Goal: Information Seeking & Learning: Learn about a topic

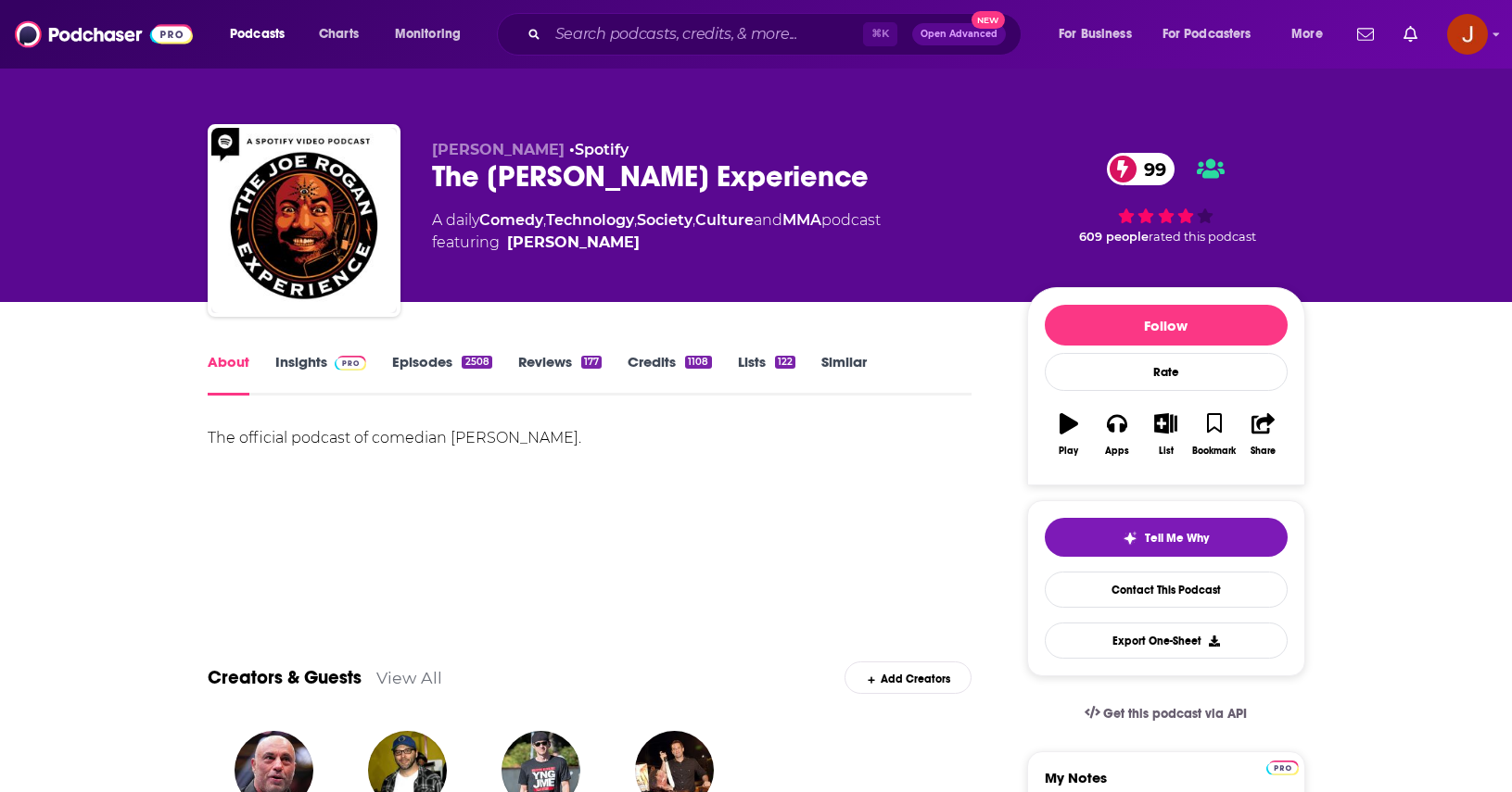
click at [444, 375] on link "Episodes 2508" at bounding box center [442, 374] width 99 height 43
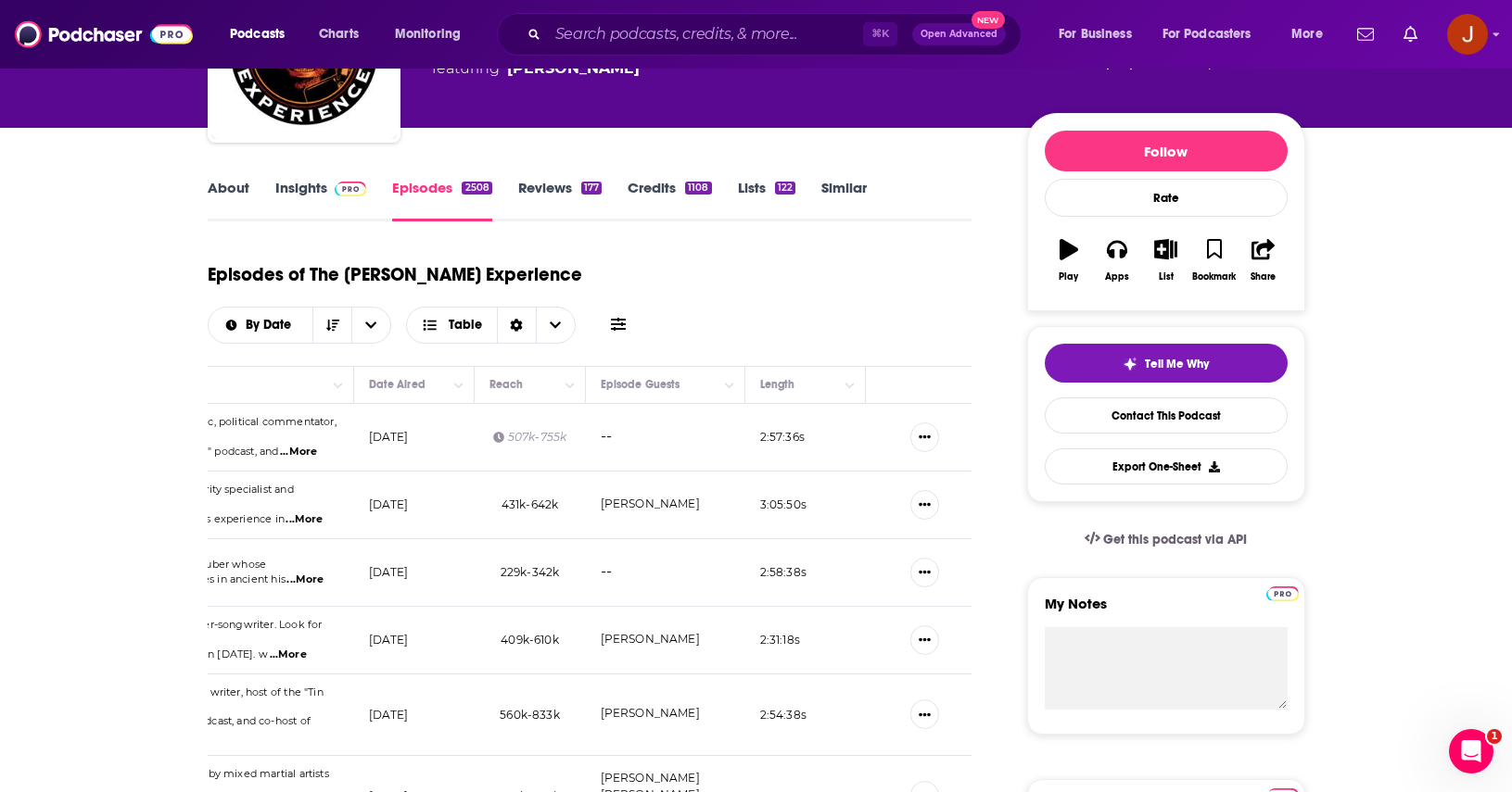
click at [332, 210] on link "Insights" at bounding box center [321, 200] width 92 height 43
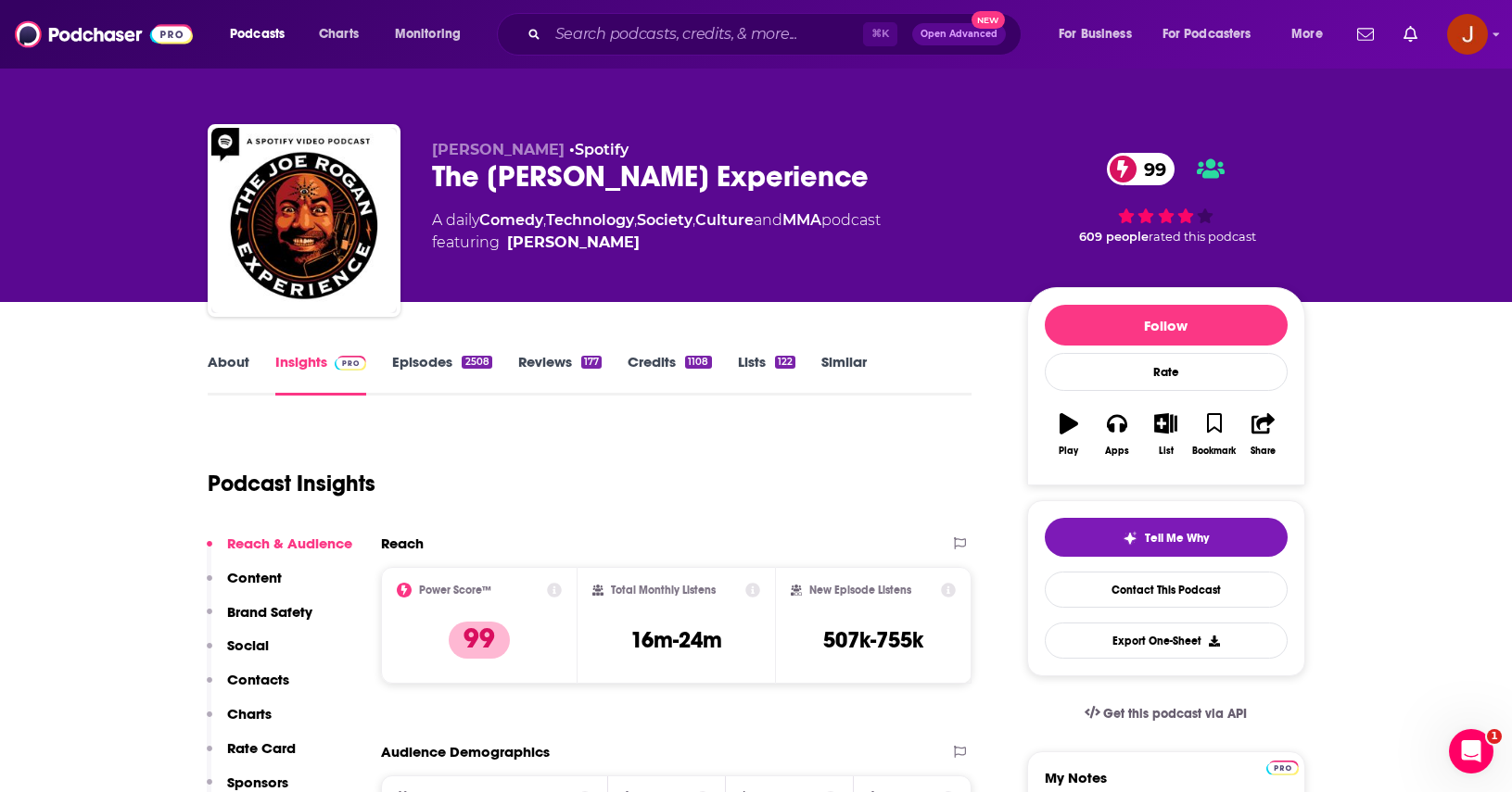
click at [445, 359] on link "Episodes 2508" at bounding box center [442, 374] width 99 height 43
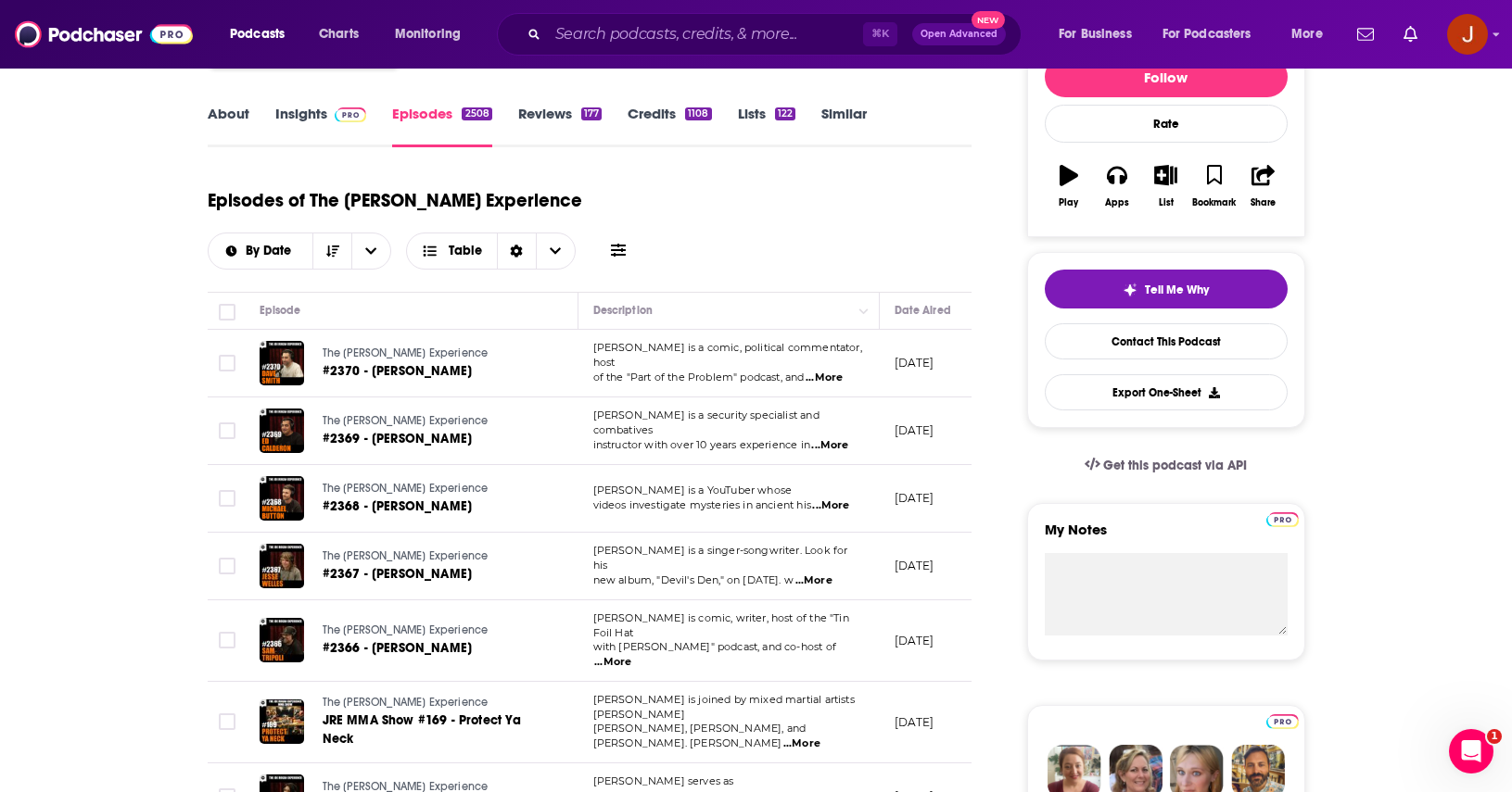
click at [722, 544] on span "[PERSON_NAME] is a singer-songwriter. Look for his" at bounding box center [720, 557] width 254 height 28
click at [730, 533] on td "[PERSON_NAME] is a singer-songwriter. Look for his new album, "Devil's Den," on…" at bounding box center [729, 566] width 301 height 67
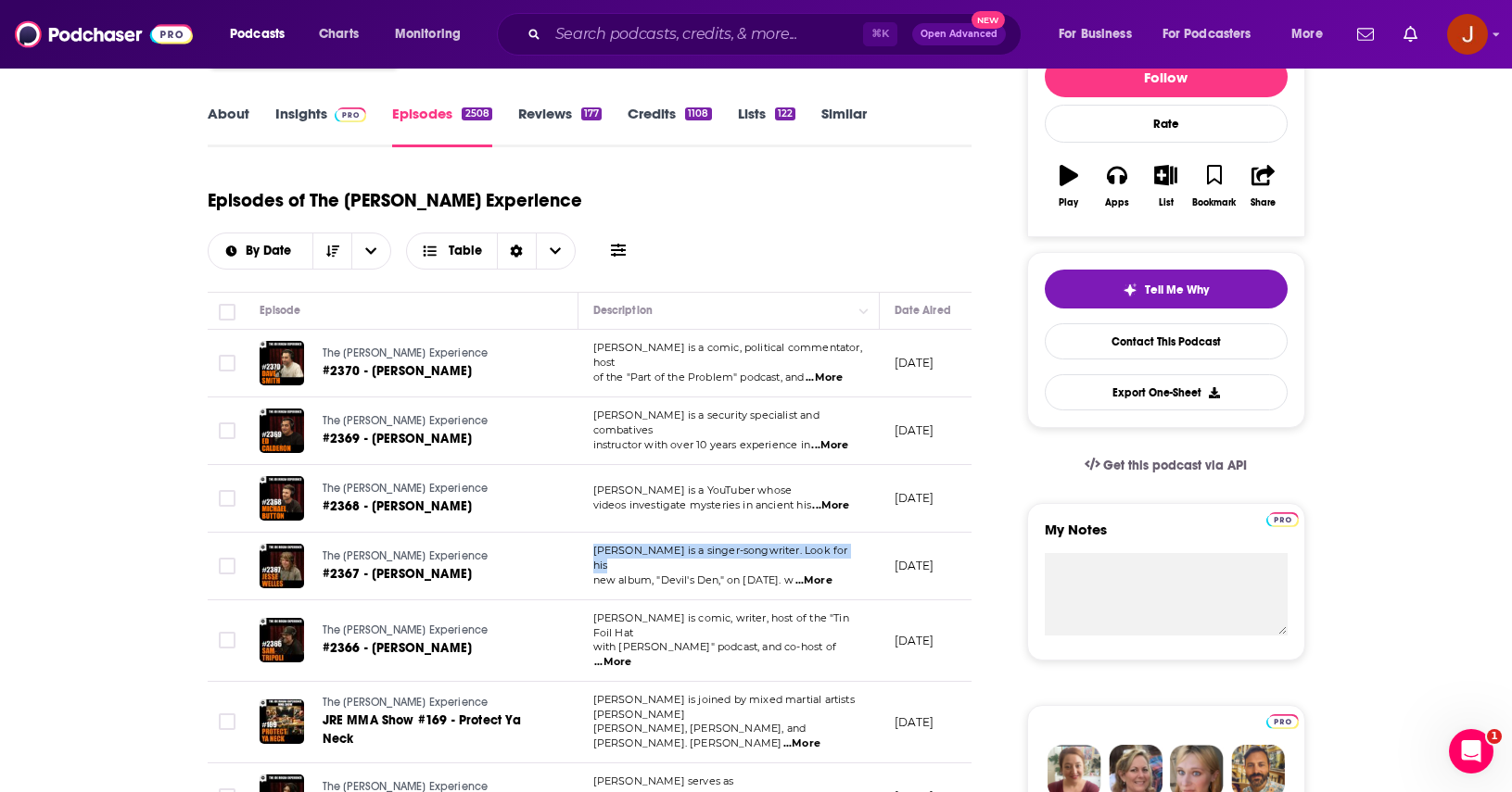
click at [730, 533] on td "[PERSON_NAME] is a singer-songwriter. Look for his new album, "Devil's Den," on…" at bounding box center [729, 566] width 301 height 67
click at [733, 533] on td "[PERSON_NAME] is a singer-songwriter. Look for his new album, "Devil's Den," on…" at bounding box center [729, 566] width 301 height 67
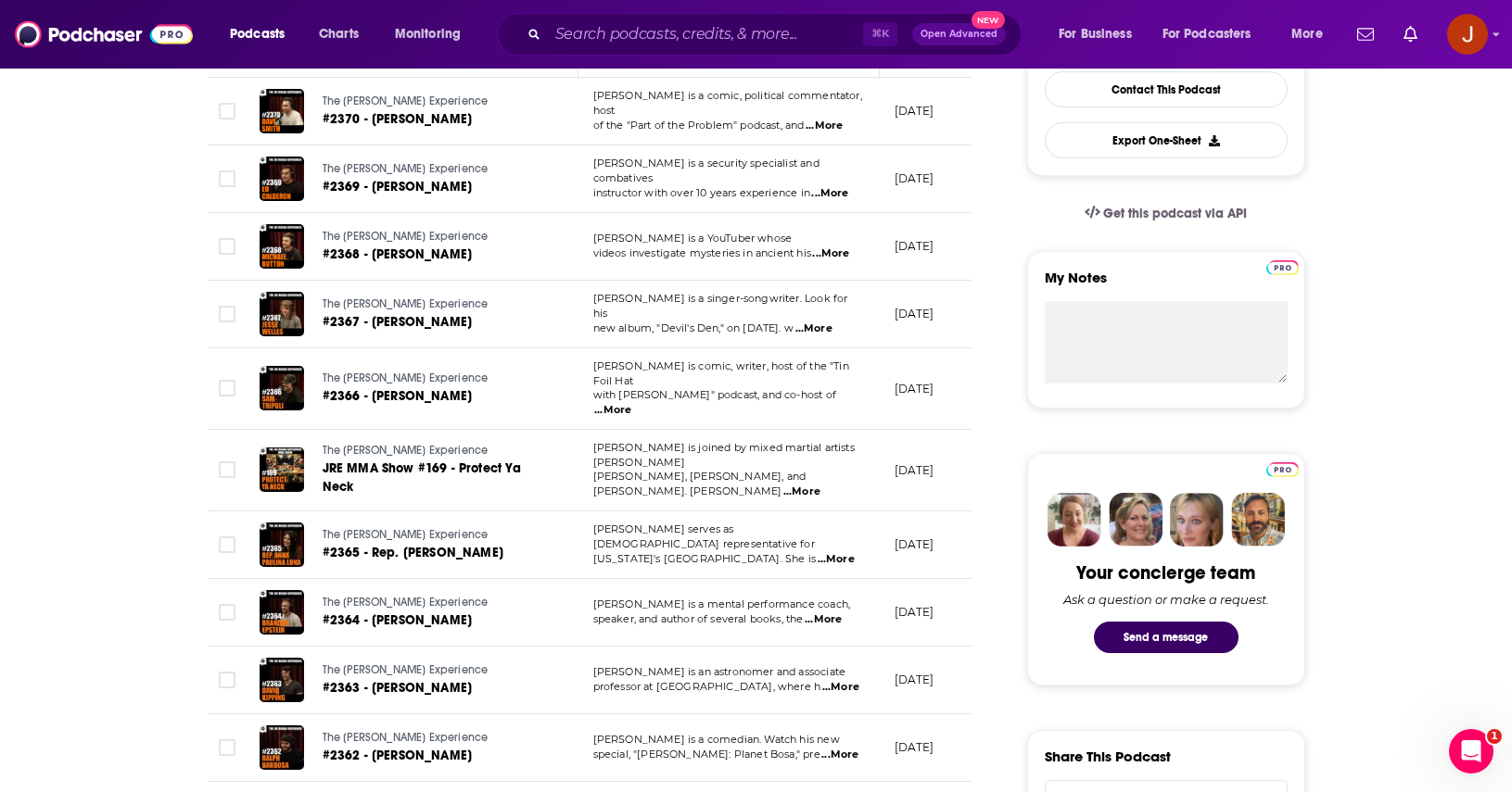
scroll to position [509, 0]
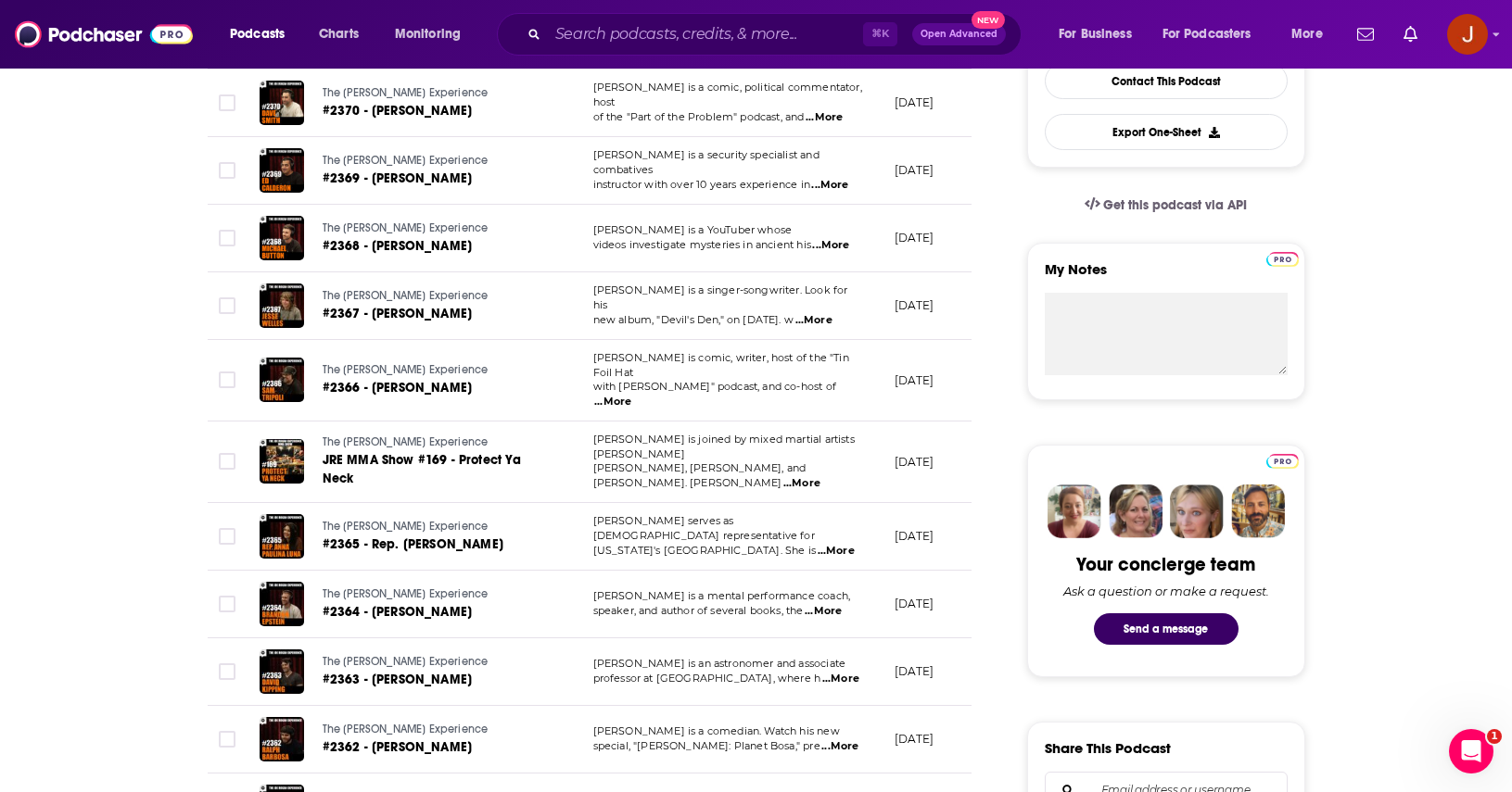
click at [758, 672] on span "professor at [GEOGRAPHIC_DATA], where h" at bounding box center [707, 678] width 228 height 13
click at [737, 503] on td "[PERSON_NAME] serves as [DEMOGRAPHIC_DATA] representative for [US_STATE]'s 13th…" at bounding box center [729, 537] width 301 height 67
click at [736, 571] on td "[PERSON_NAME] is a mental performance coach, speaker, and author of several boo…" at bounding box center [729, 605] width 301 height 67
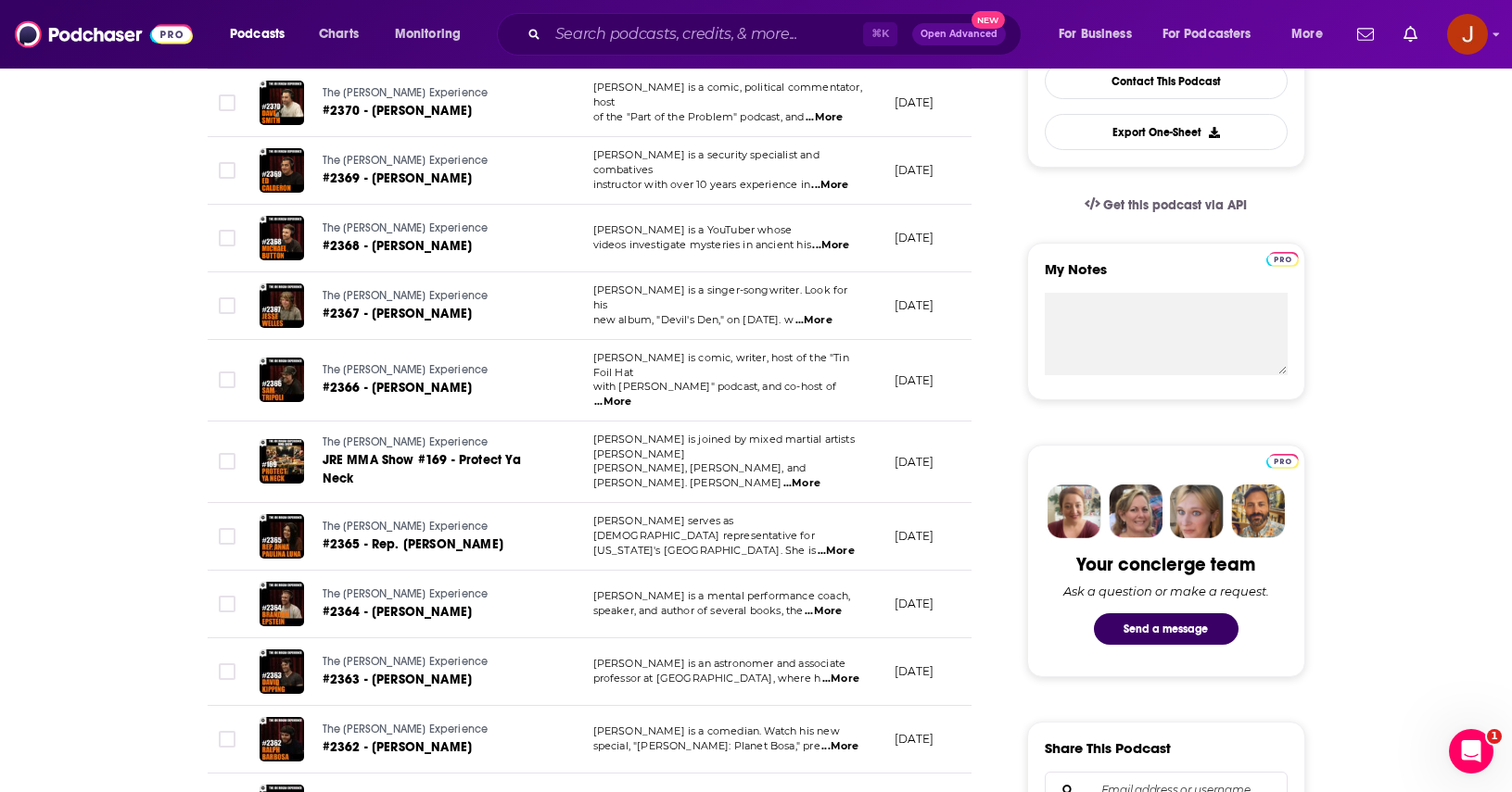
click at [745, 503] on td "[PERSON_NAME] serves as [DEMOGRAPHIC_DATA] representative for [US_STATE]'s 13th…" at bounding box center [729, 537] width 301 height 67
click at [755, 514] on span "[PERSON_NAME] serves as [DEMOGRAPHIC_DATA] representative for" at bounding box center [704, 528] width 222 height 28
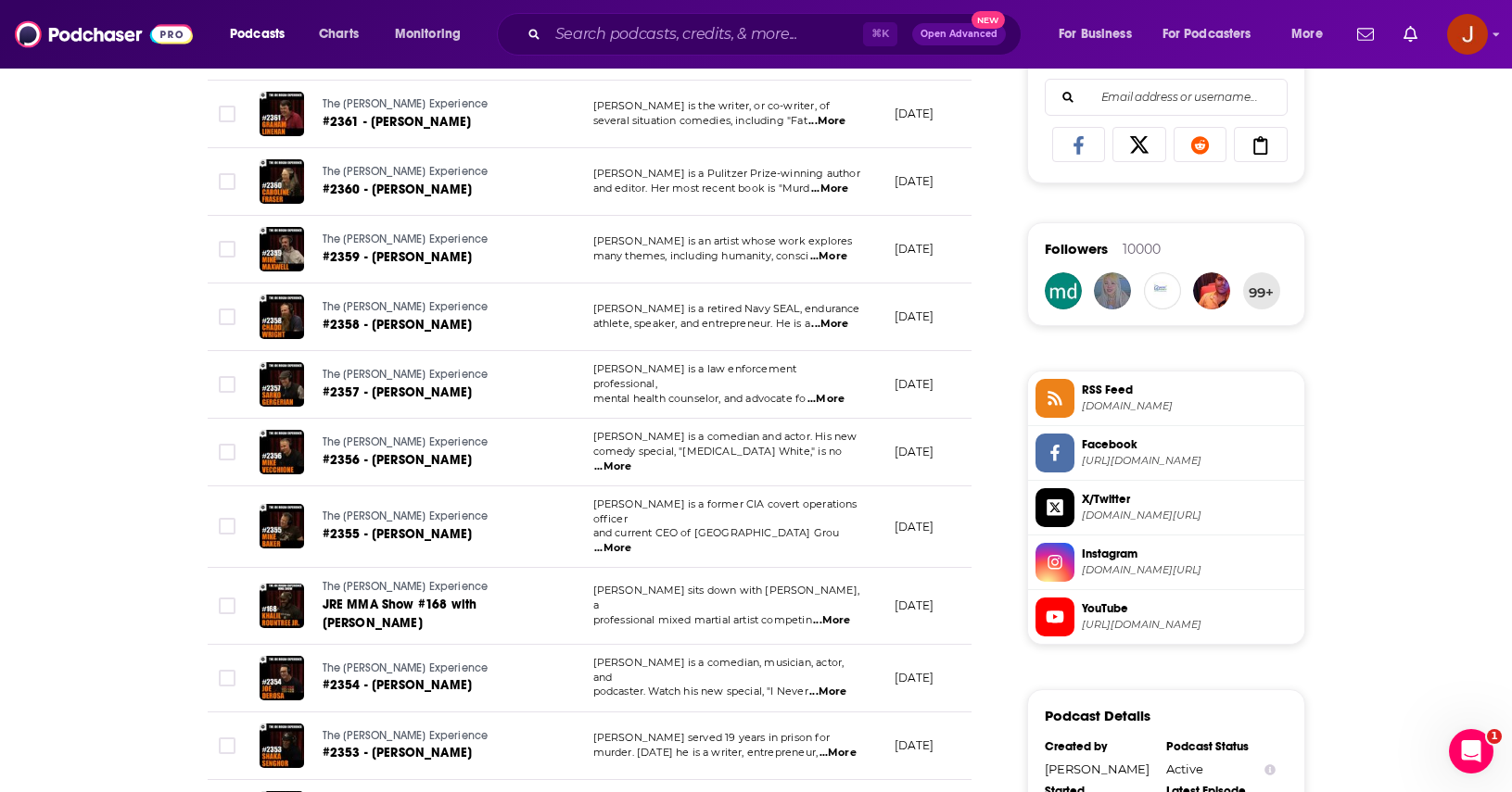
scroll to position [1275, 0]
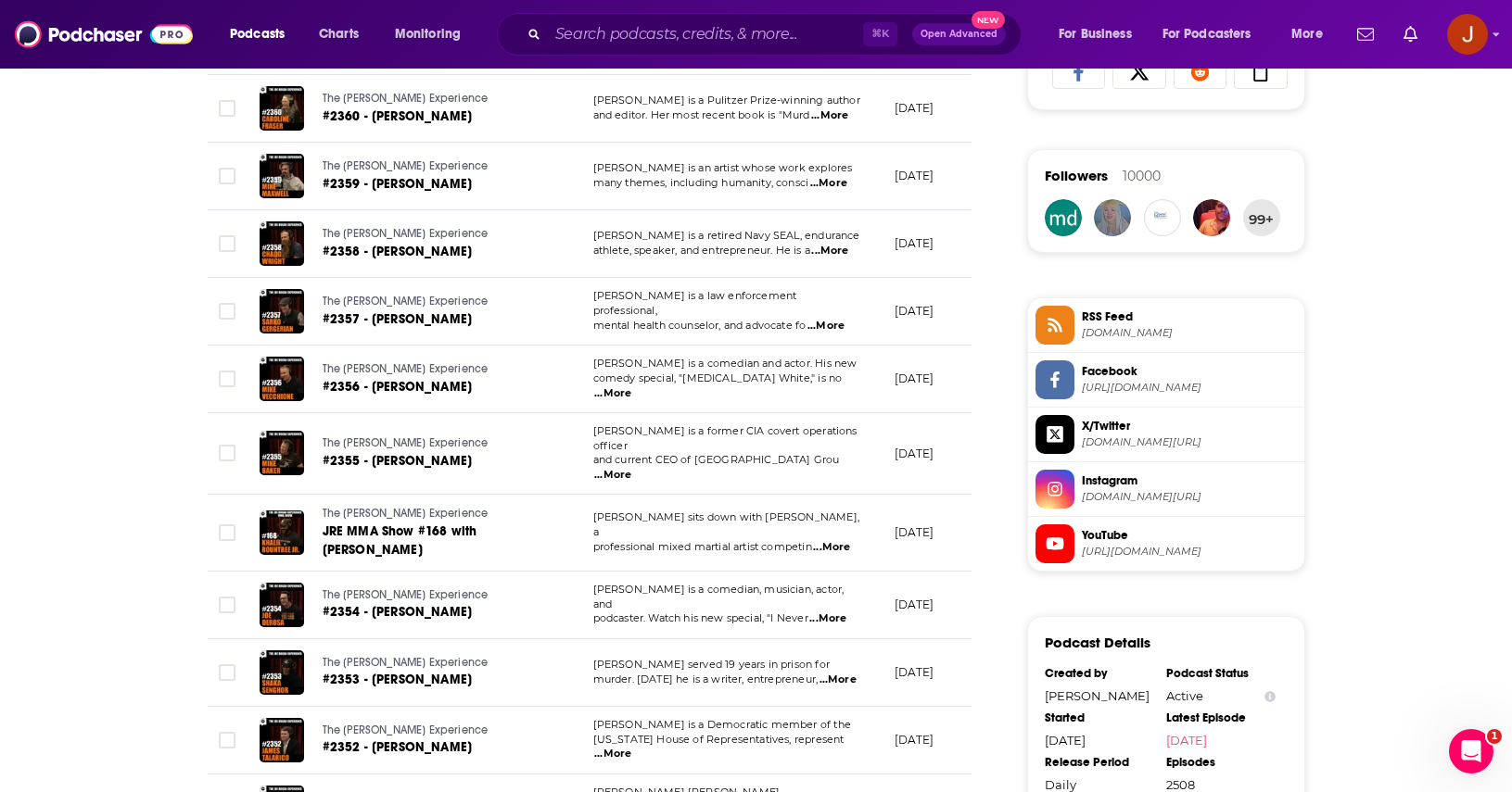
click at [746, 495] on td "[PERSON_NAME] sits down with [PERSON_NAME], a professional mixed martial artist…" at bounding box center [729, 534] width 301 height 77
click at [733, 583] on span "[PERSON_NAME] is a comedian, musician, actor, and" at bounding box center [719, 597] width 252 height 28
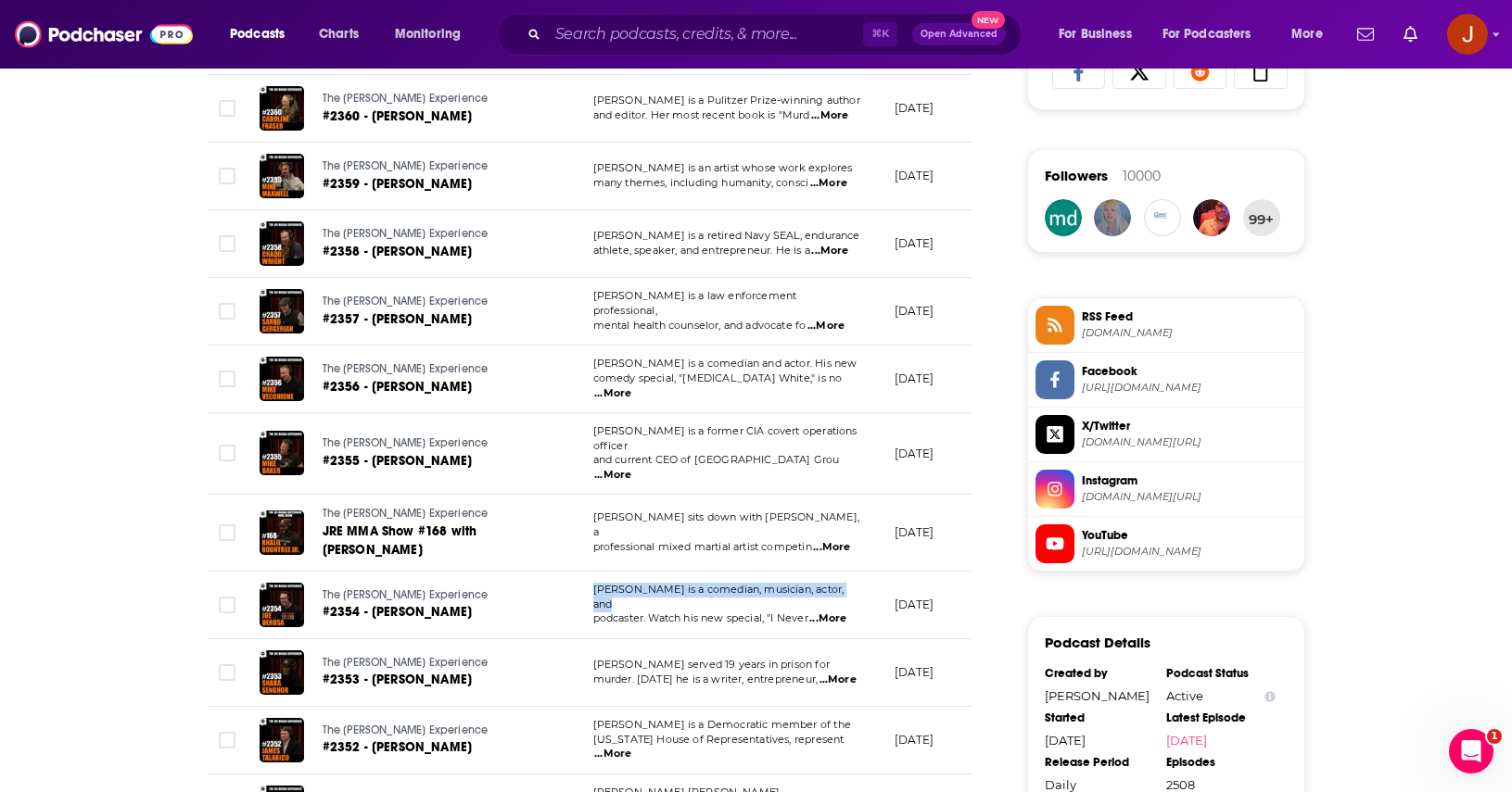
click at [733, 583] on span "[PERSON_NAME] is a comedian, musician, actor, and" at bounding box center [719, 597] width 252 height 28
click at [735, 571] on td "[PERSON_NAME] is a comedian, musician, actor, and podcaster. Watch his new spec…" at bounding box center [729, 605] width 301 height 67
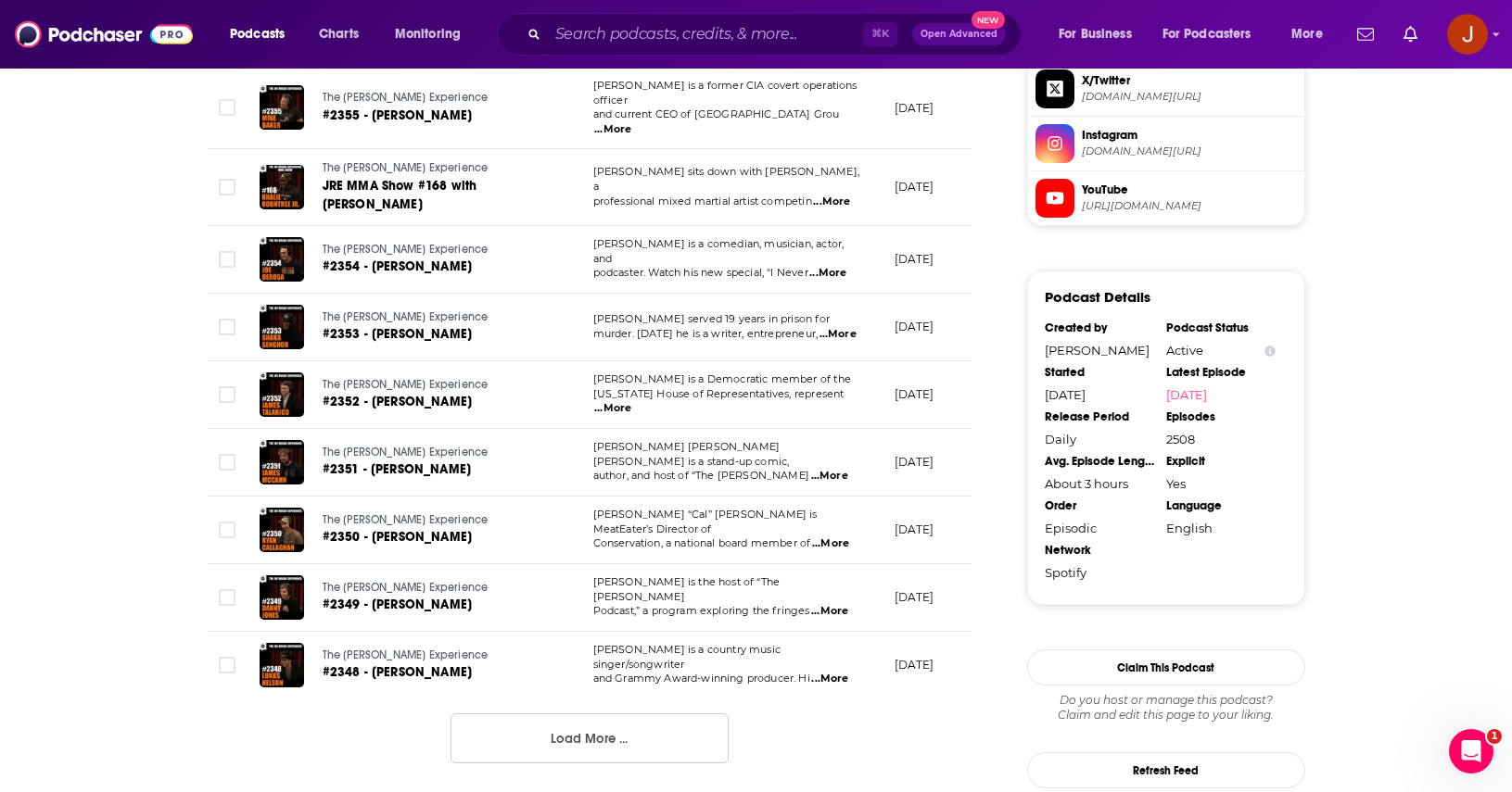
scroll to position [1623, 0]
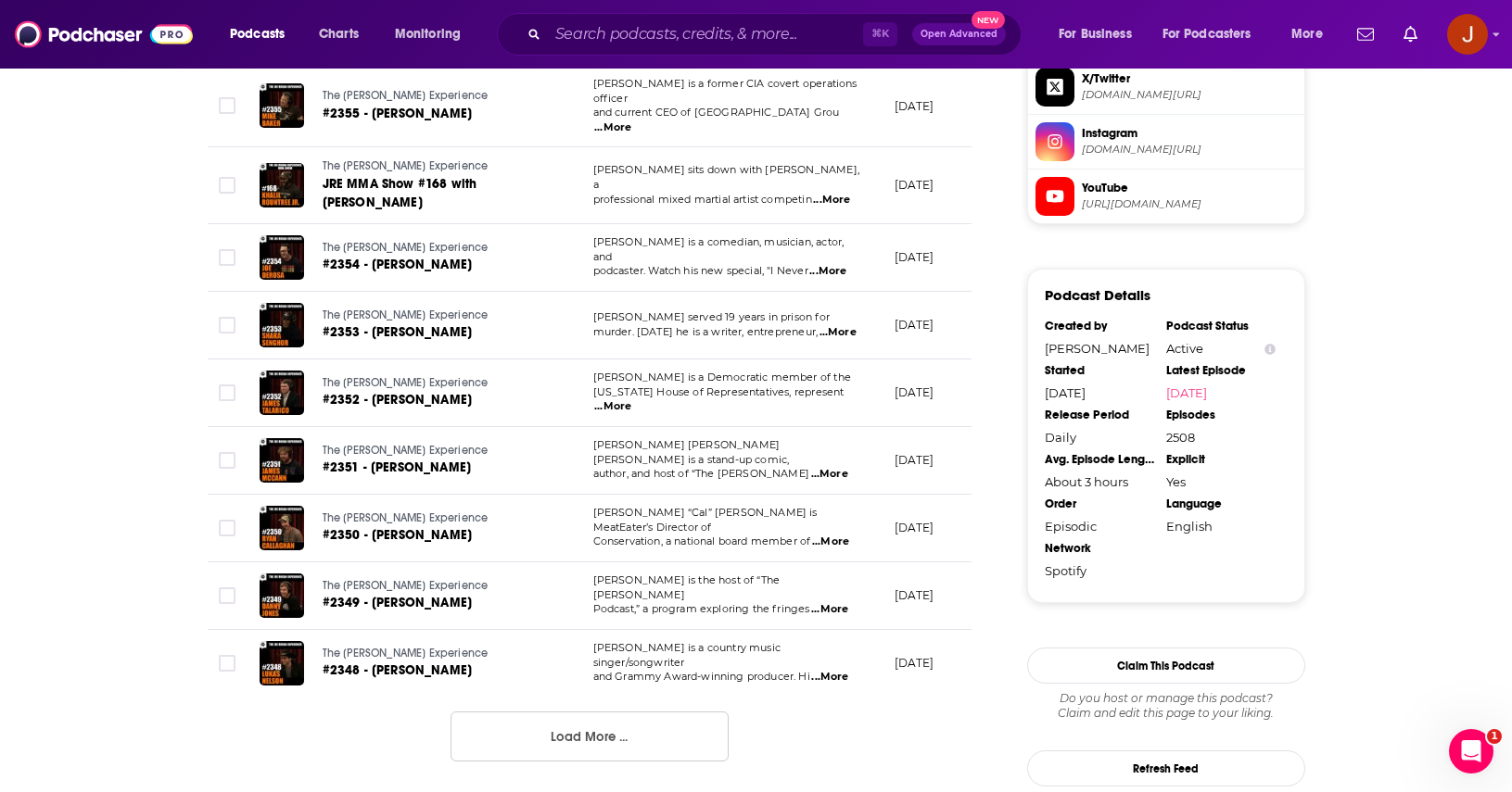
click at [635, 712] on button "Load More ..." at bounding box center [589, 737] width 278 height 50
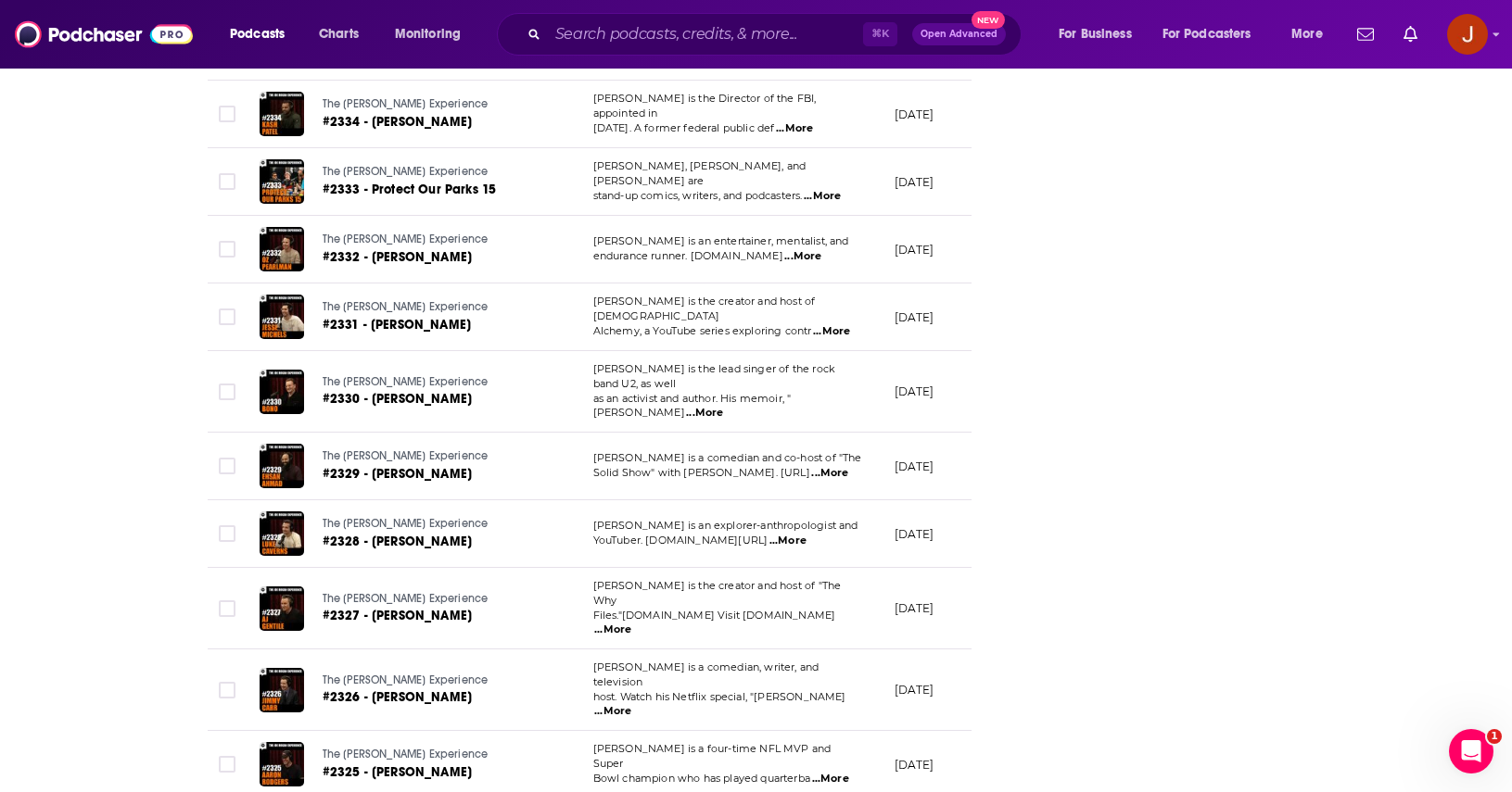
scroll to position [3269, 0]
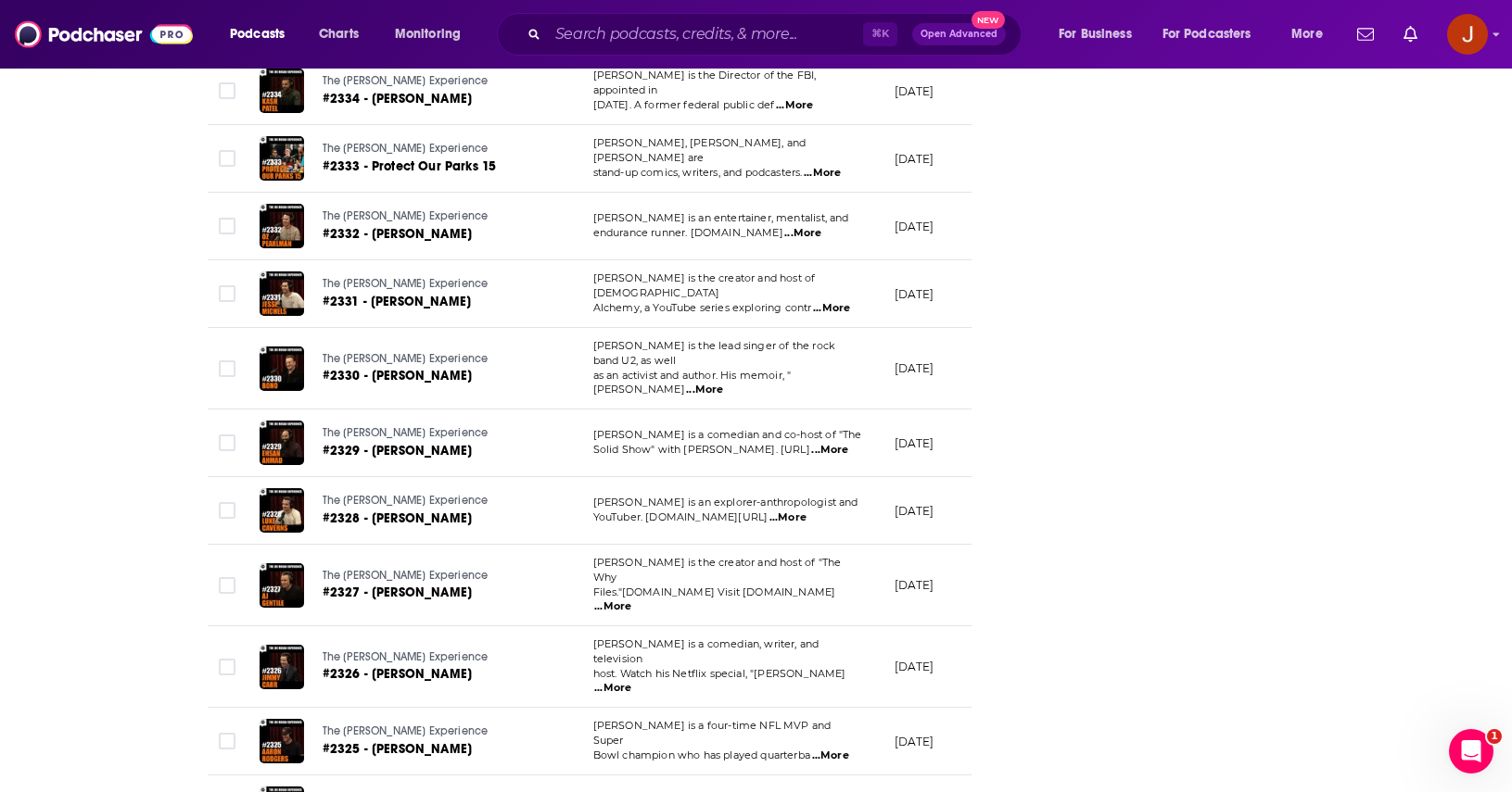
click at [715, 638] on span "[PERSON_NAME] is a comedian, writer, and television" at bounding box center [706, 651] width 226 height 28
click at [713, 627] on td "[PERSON_NAME] is a comedian, writer, and television host. Watch his Netflix spe…" at bounding box center [729, 667] width 301 height 81
click at [631, 681] on span "...More" at bounding box center [612, 688] width 37 height 15
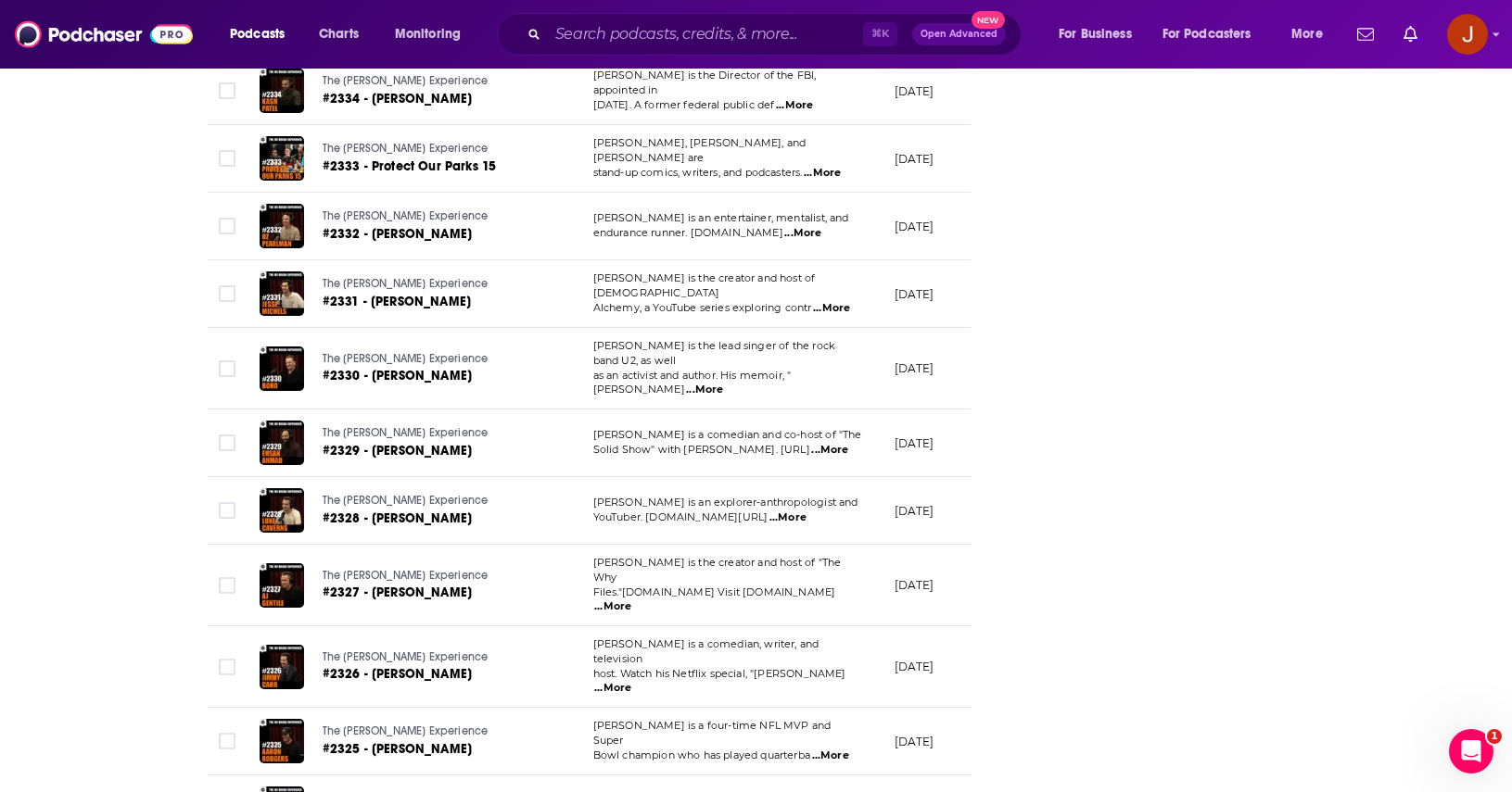
drag, startPoint x: 706, startPoint y: 467, endPoint x: 754, endPoint y: 527, distance: 76.8
click at [754, 667] on span "host. Watch his Netflix special, "[PERSON_NAME]" at bounding box center [720, 673] width 253 height 13
